Goal: Information Seeking & Learning: Understand process/instructions

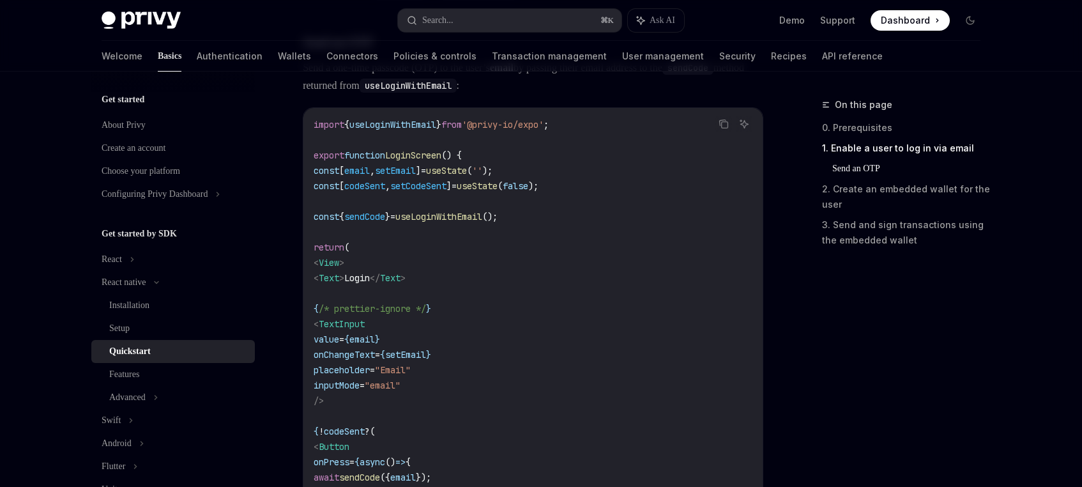
scroll to position [546, 0]
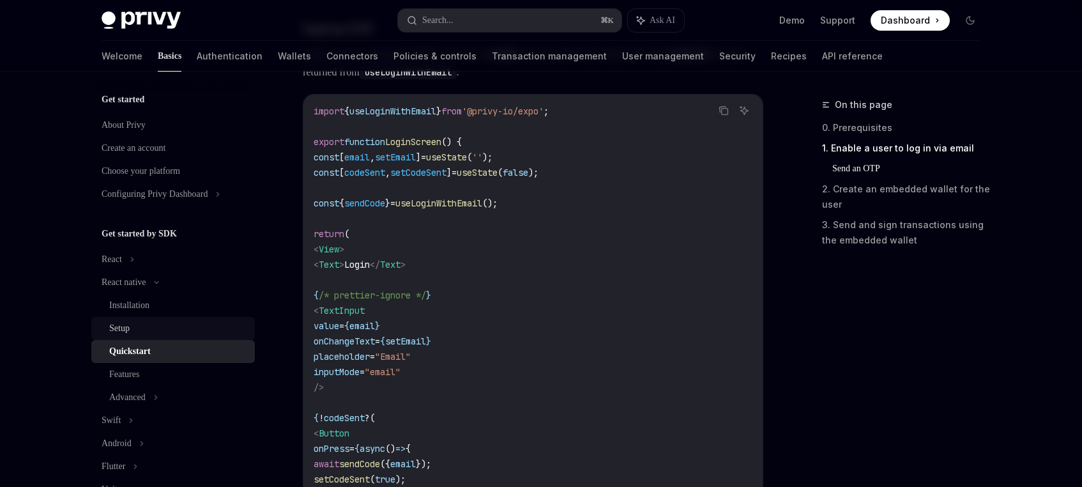
click at [134, 327] on div "Setup" at bounding box center [178, 328] width 138 height 15
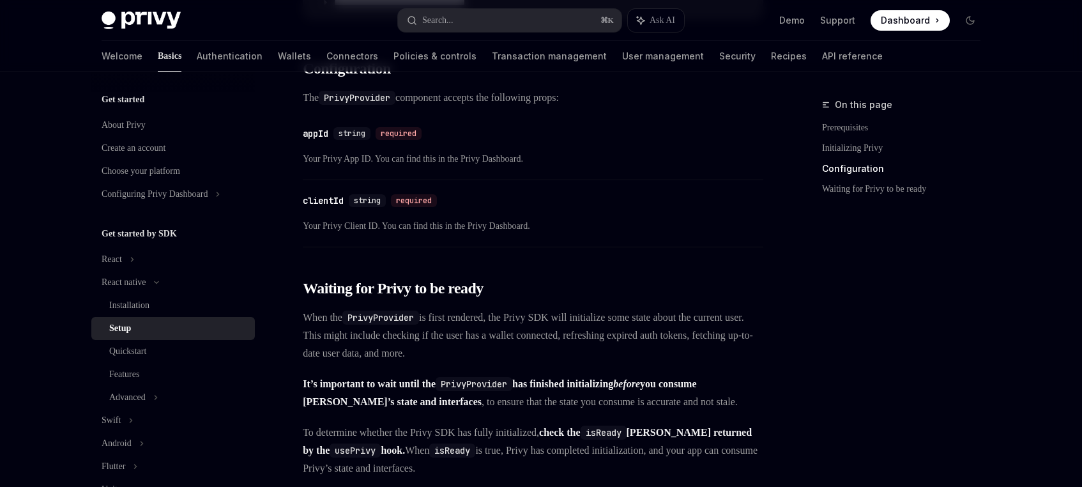
scroll to position [716, 0]
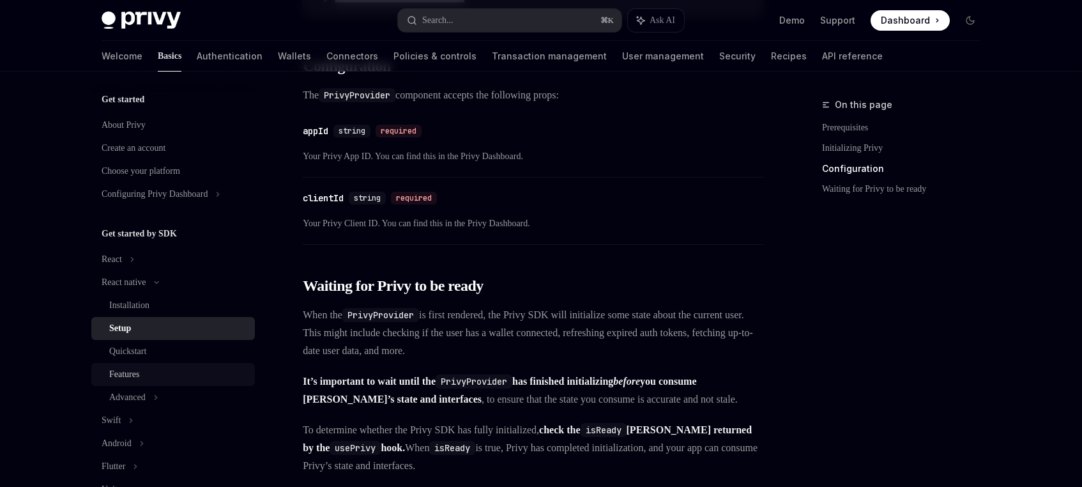
click at [143, 363] on link "Features" at bounding box center [173, 374] width 164 height 23
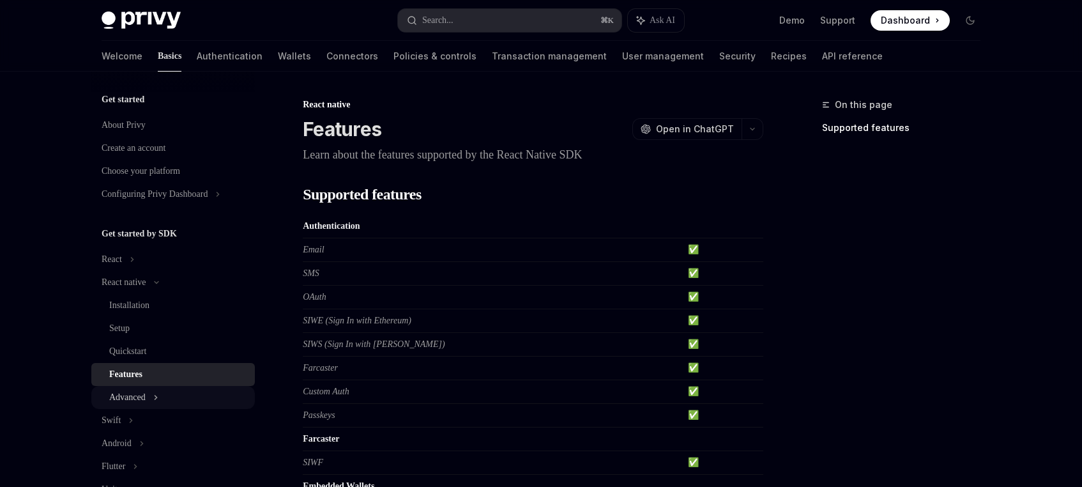
click at [146, 396] on div "Advanced" at bounding box center [127, 397] width 36 height 15
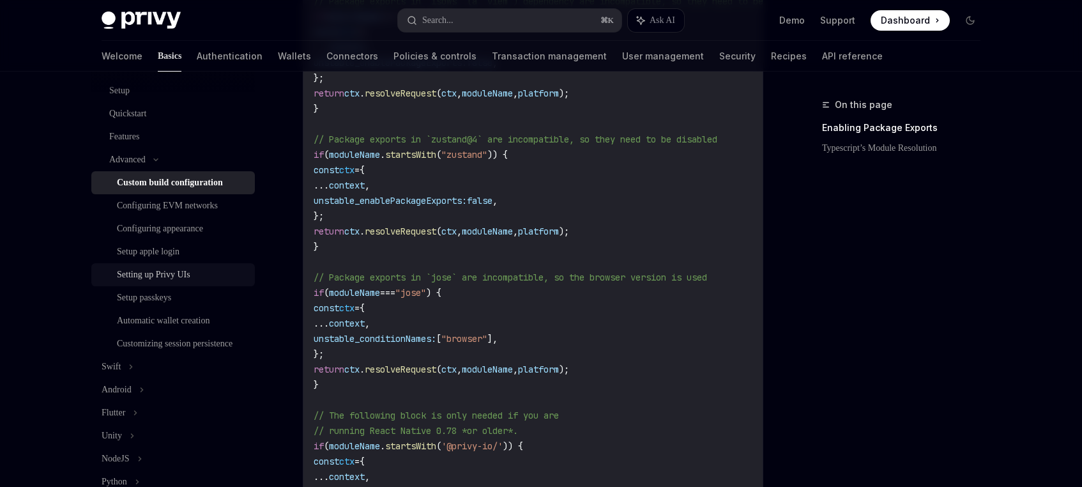
scroll to position [239, 0]
click at [184, 319] on div "Automatic wallet creation" at bounding box center [163, 319] width 93 height 15
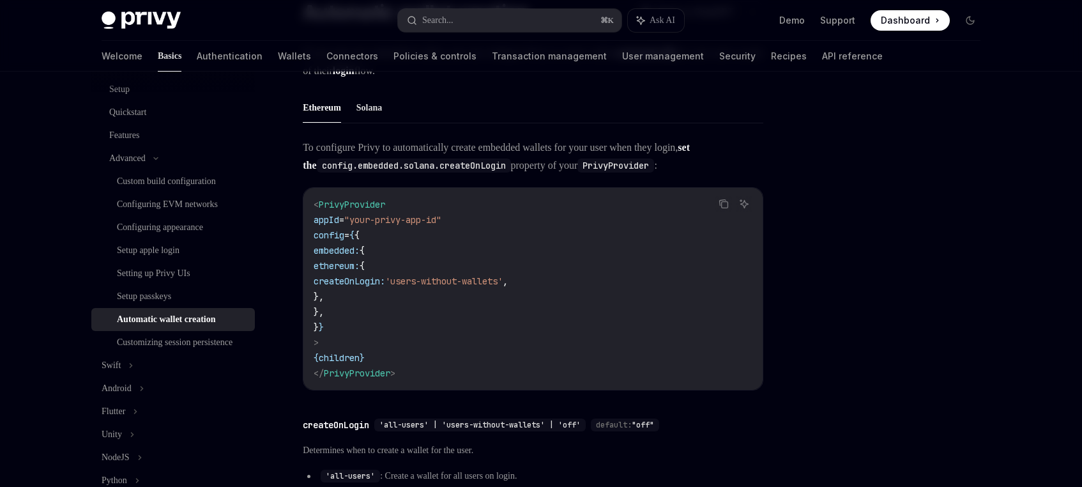
scroll to position [118, 0]
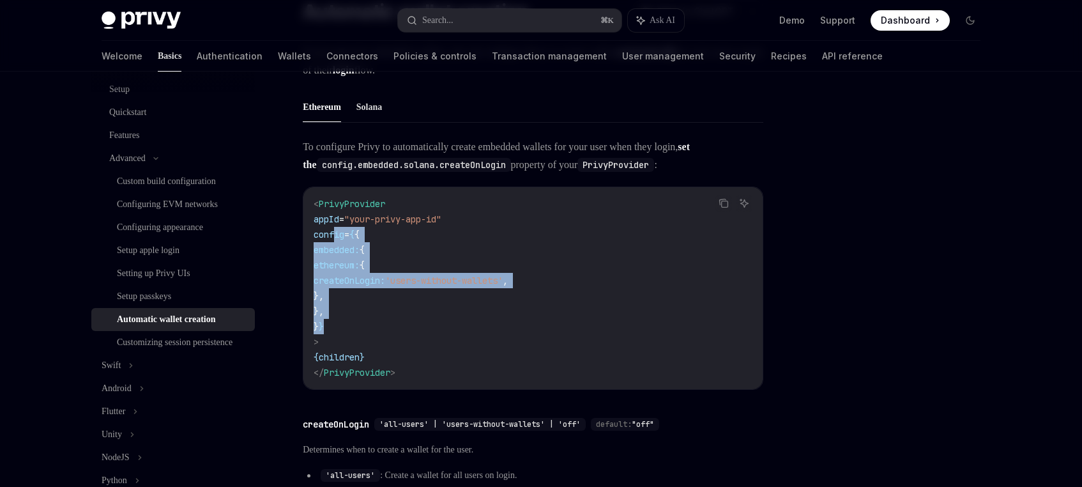
drag, startPoint x: 354, startPoint y: 325, endPoint x: 334, endPoint y: 234, distance: 93.0
click at [334, 234] on code "< PrivyProvider appId = "your-privy-app-id" config = { { embedded: { ethereum: …" at bounding box center [533, 288] width 439 height 184
copy code "config = { { embedded: { ethereum: { createOnLogin: 'users-without-wallets' , }…"
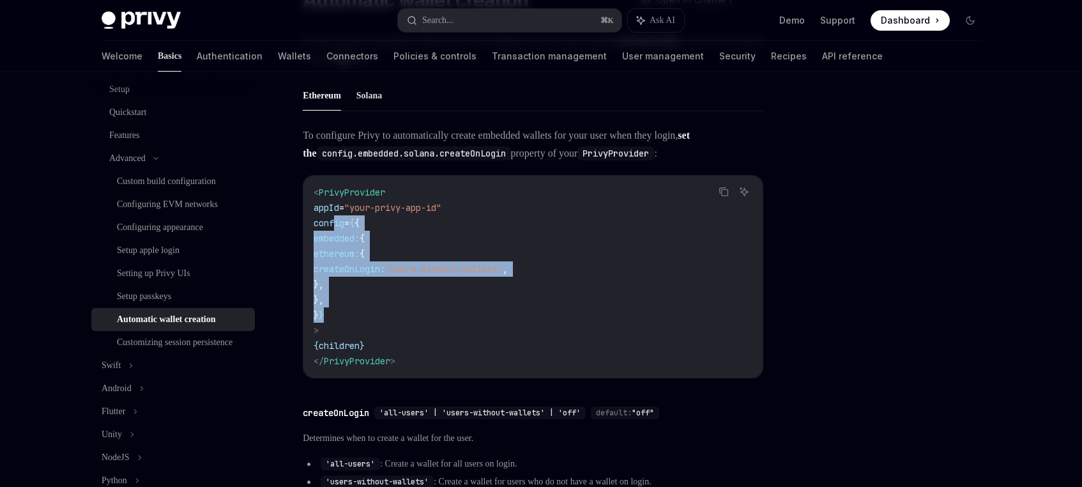
scroll to position [128, 0]
copy code "config = { { embedded: { ethereum: { createOnLogin: 'users-without-wallets' , }…"
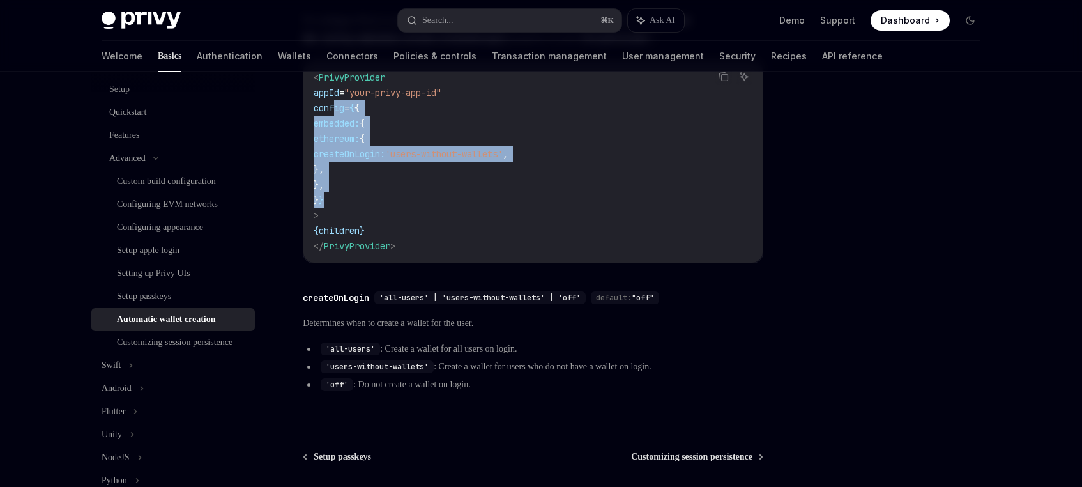
scroll to position [246, 0]
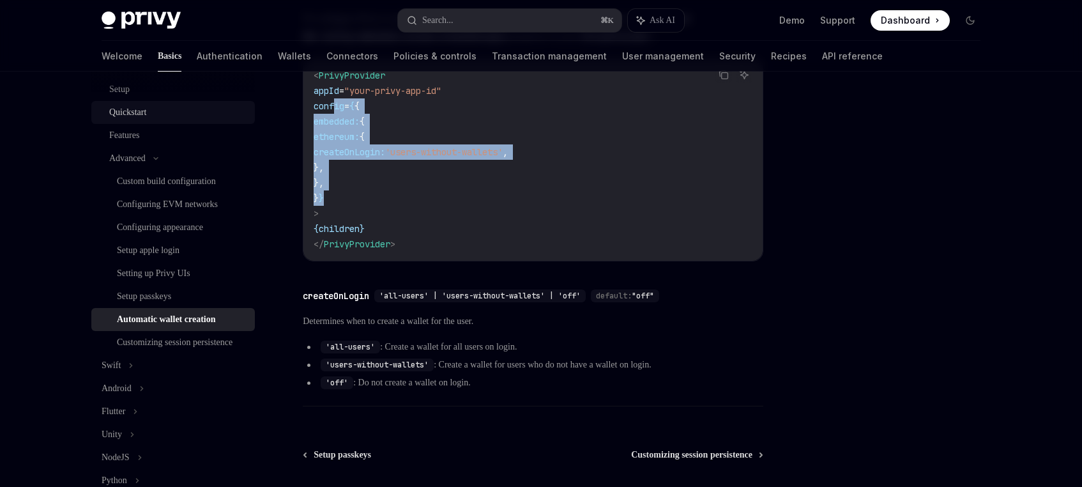
click at [143, 102] on link "Quickstart" at bounding box center [173, 112] width 164 height 23
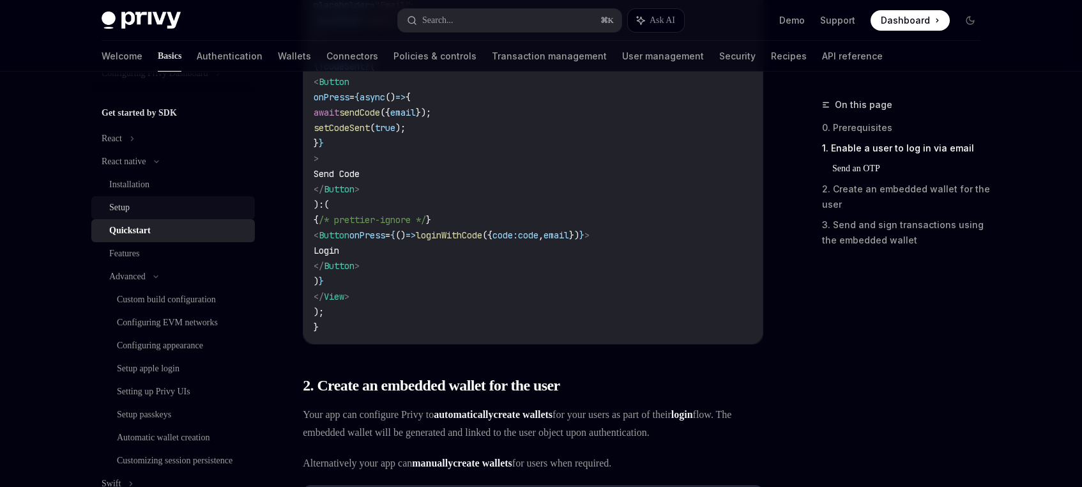
scroll to position [120, 0]
click at [157, 210] on div "Setup" at bounding box center [178, 208] width 138 height 15
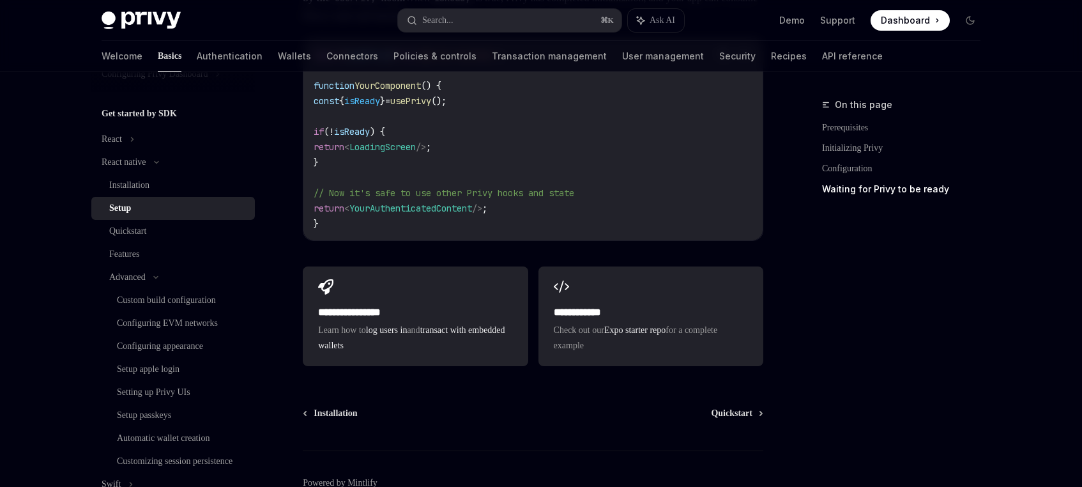
scroll to position [1263, 0]
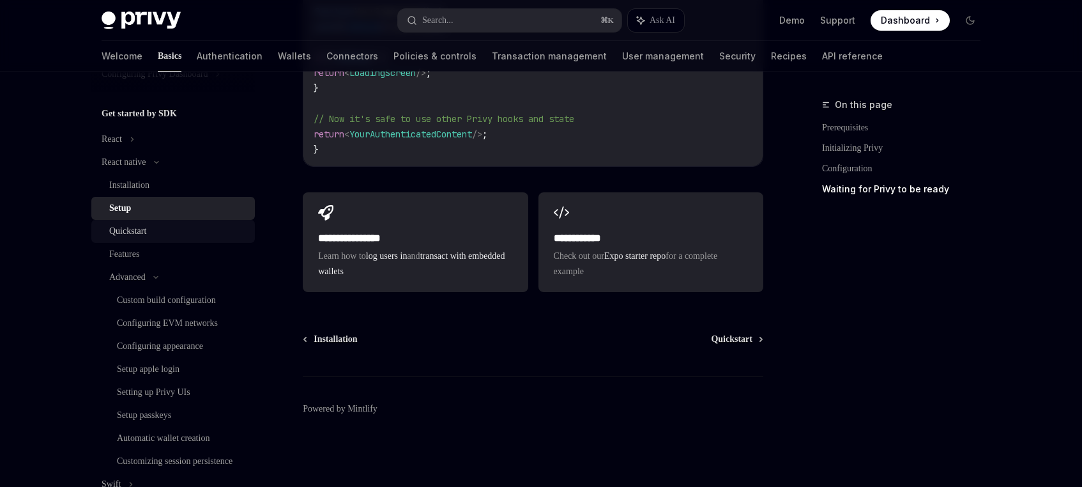
click at [136, 231] on div "Quickstart" at bounding box center [127, 231] width 37 height 15
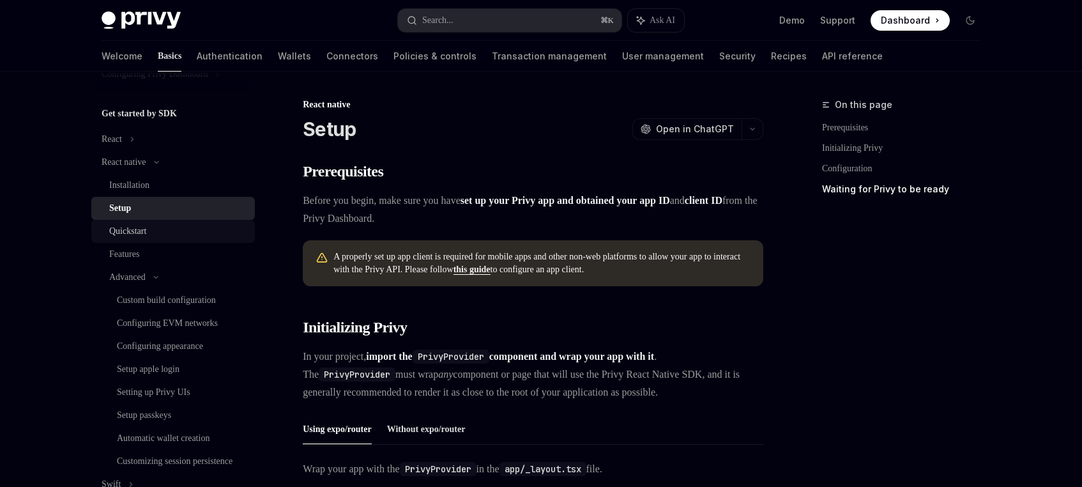
type textarea "*"
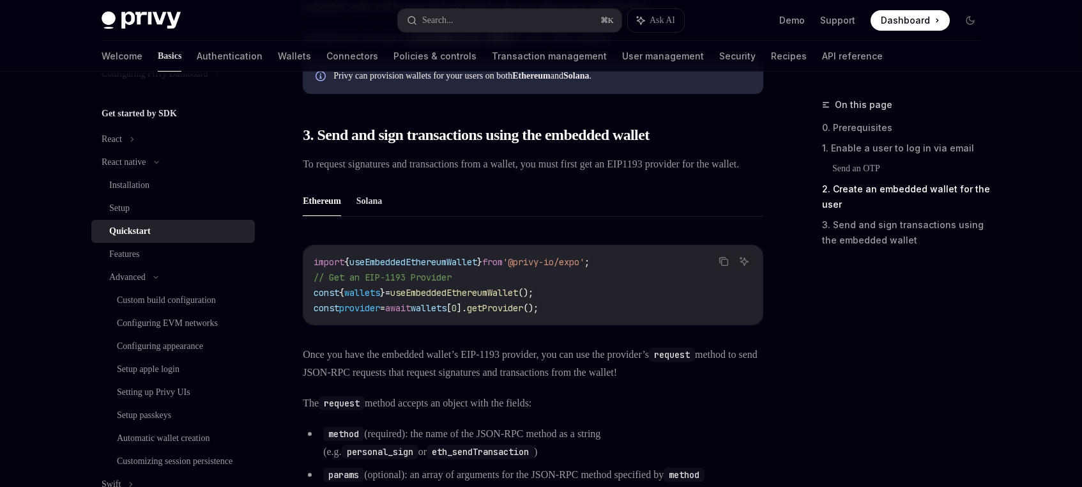
scroll to position [1328, 0]
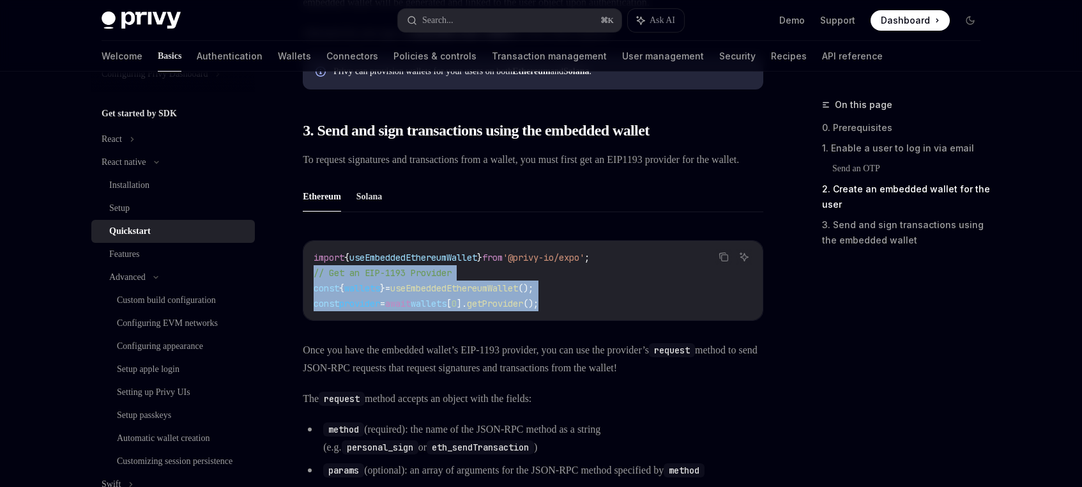
drag, startPoint x: 573, startPoint y: 392, endPoint x: 309, endPoint y: 364, distance: 265.4
click at [309, 320] on div "import { useEmbeddedEthereumWallet } from '@privy-io/expo' ; // Get an EIP-1193…" at bounding box center [532, 280] width 459 height 79
click at [610, 320] on div "import { useEmbeddedEthereumWallet } from '@privy-io/expo' ; // Get an EIP-1193…" at bounding box center [532, 280] width 459 height 79
drag, startPoint x: 598, startPoint y: 390, endPoint x: 314, endPoint y: 370, distance: 284.4
click at [314, 311] on code "import { useEmbeddedEthereumWallet } from '@privy-io/expo' ; // Get an EIP-1193…" at bounding box center [533, 280] width 439 height 61
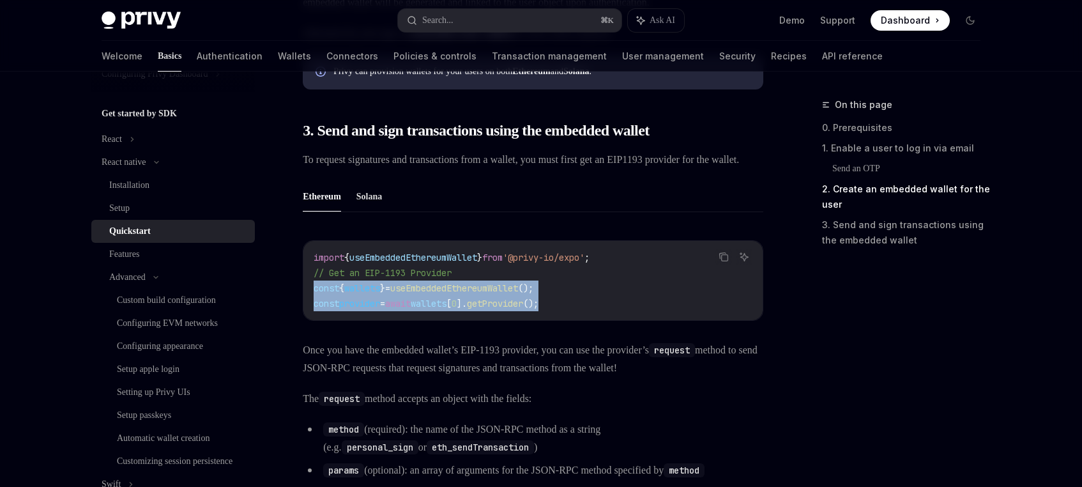
copy code "const { wallets } = useEmbeddedEthereumWallet (); const provider = await wallet…"
click at [573, 311] on code "import { useEmbeddedEthereumWallet } from '@privy-io/expo' ; // Get an EIP-1193…" at bounding box center [533, 280] width 439 height 61
drag, startPoint x: 574, startPoint y: 390, endPoint x: 277, endPoint y: 371, distance: 297.7
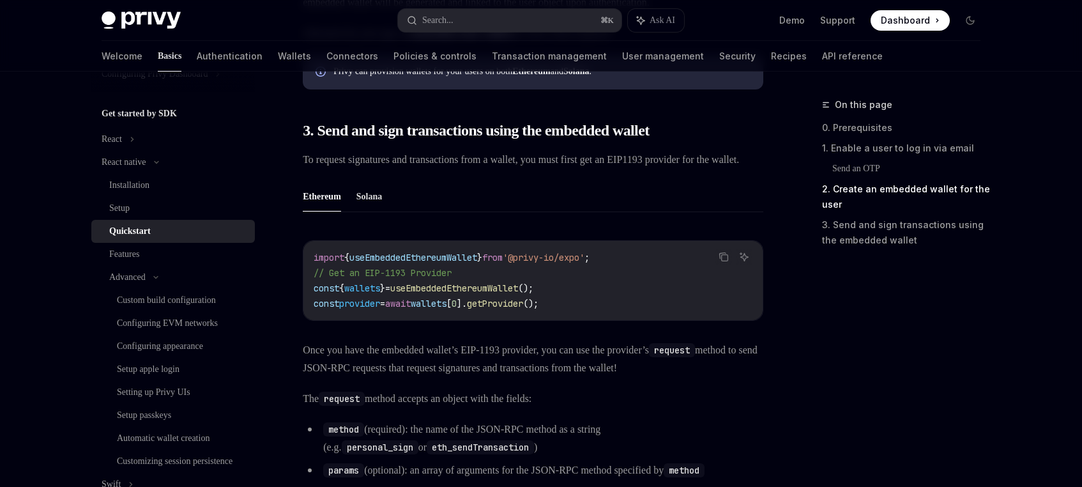
drag, startPoint x: 605, startPoint y: 358, endPoint x: 610, endPoint y: 365, distance: 7.8
click at [610, 311] on code "import { useEmbeddedEthereumWallet } from '@privy-io/expo' ; // Get an EIP-1193…" at bounding box center [533, 280] width 439 height 61
